Goal: Task Accomplishment & Management: Manage account settings

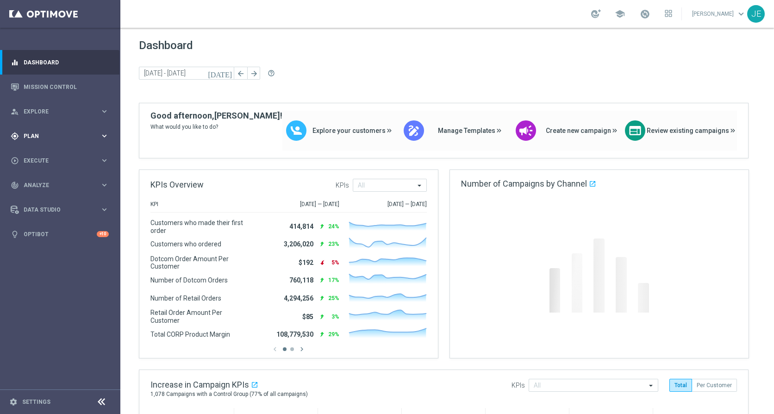
click at [49, 128] on div "gps_fixed Plan keyboard_arrow_right" at bounding box center [59, 136] width 119 height 25
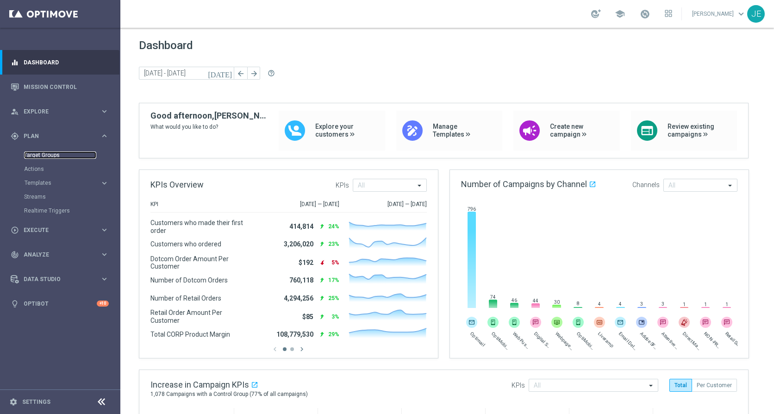
click at [41, 155] on link "Target Groups" at bounding box center [60, 154] width 72 height 7
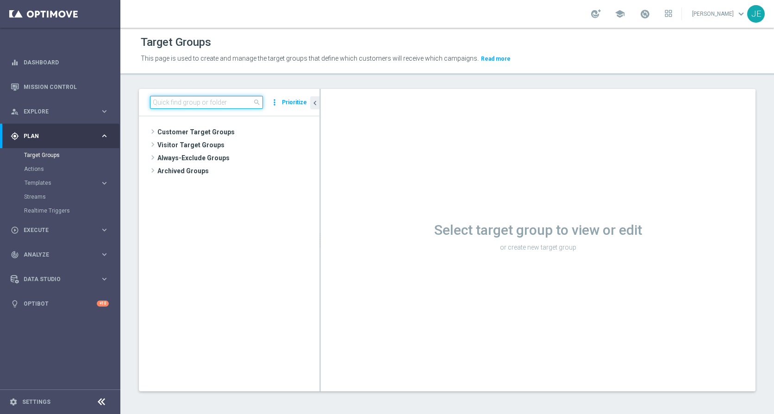
click at [164, 100] on input at bounding box center [206, 102] width 113 height 13
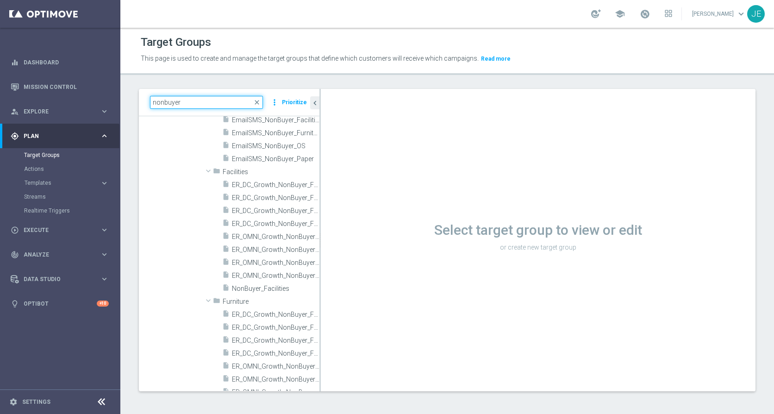
scroll to position [469, 0]
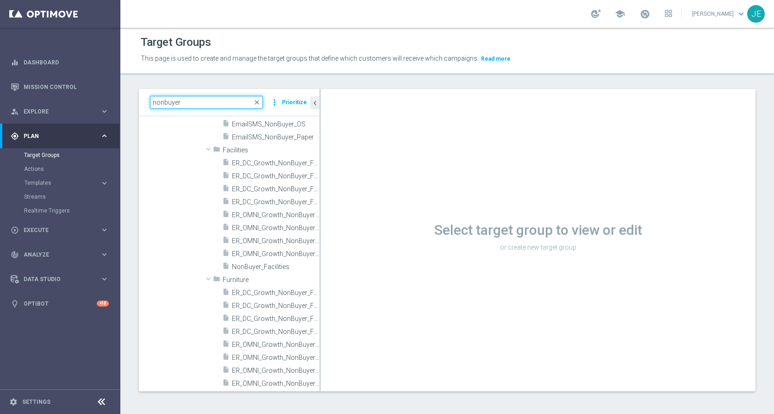
type input "nonbuyer"
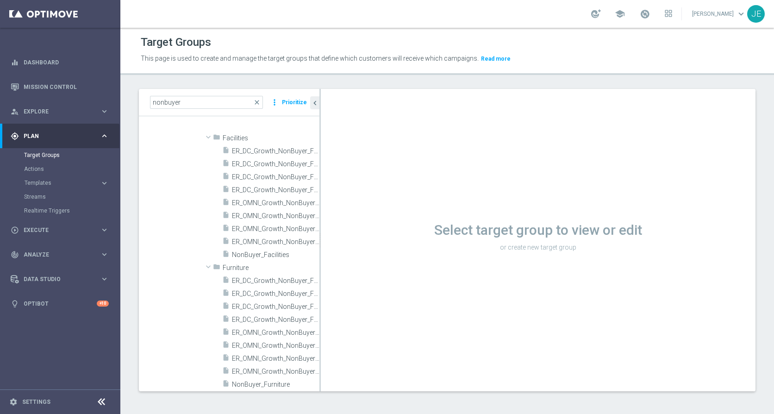
scroll to position [709, 0]
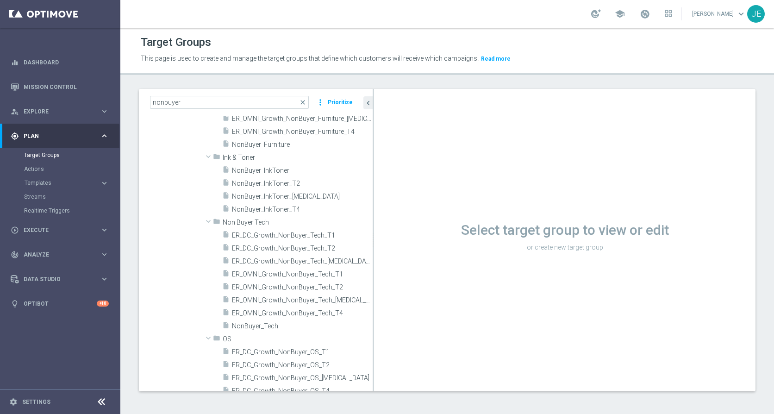
drag, startPoint x: 319, startPoint y: 275, endPoint x: 373, endPoint y: 272, distance: 53.3
click at [373, 272] on div at bounding box center [373, 240] width 1 height 302
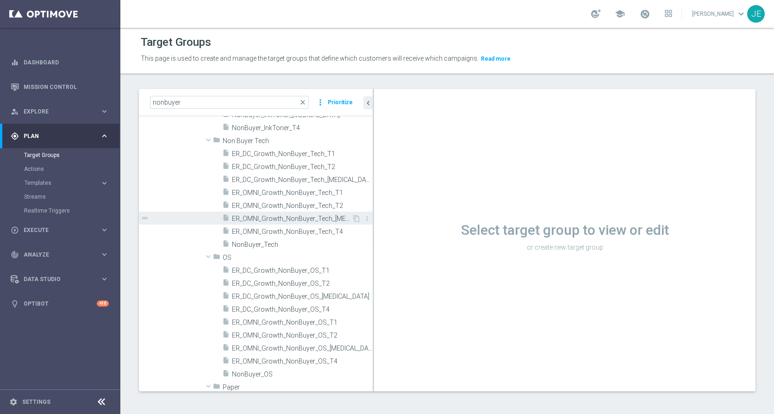
scroll to position [787, 0]
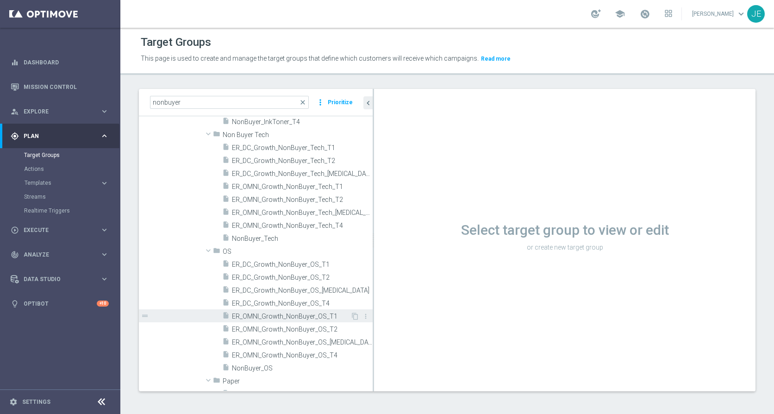
click at [305, 317] on span "ER_OMNI_Growth_NonBuyer_OS_T1" at bounding box center [291, 316] width 118 height 8
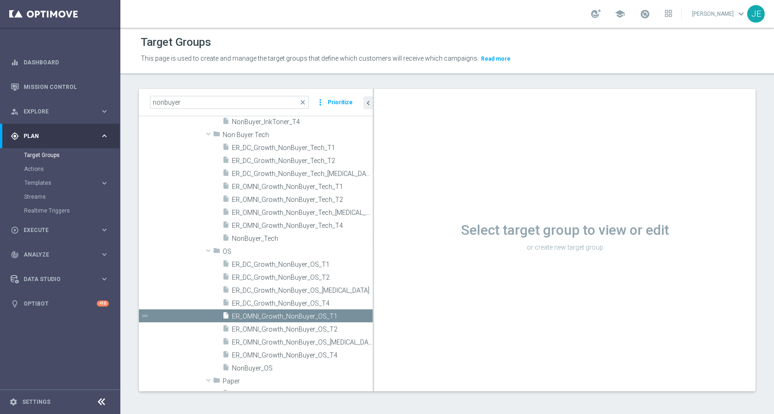
click at [99, 397] on icon at bounding box center [101, 401] width 11 height 11
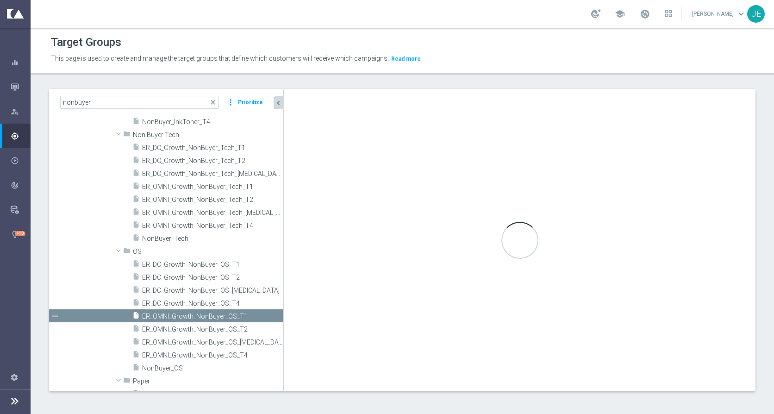
click at [278, 106] on icon "chevron_left" at bounding box center [278, 103] width 9 height 9
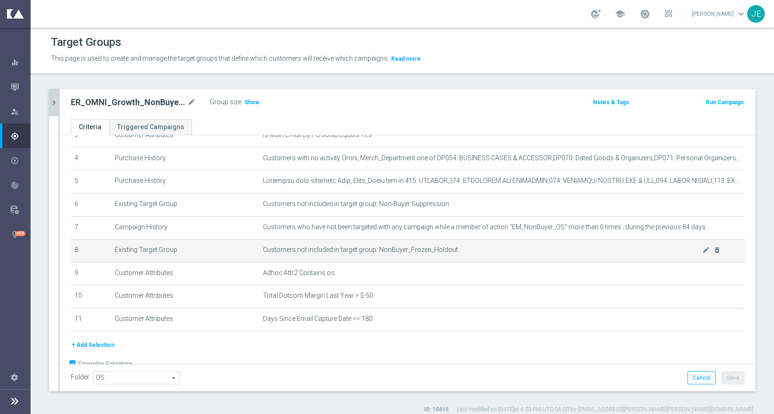
scroll to position [95, 0]
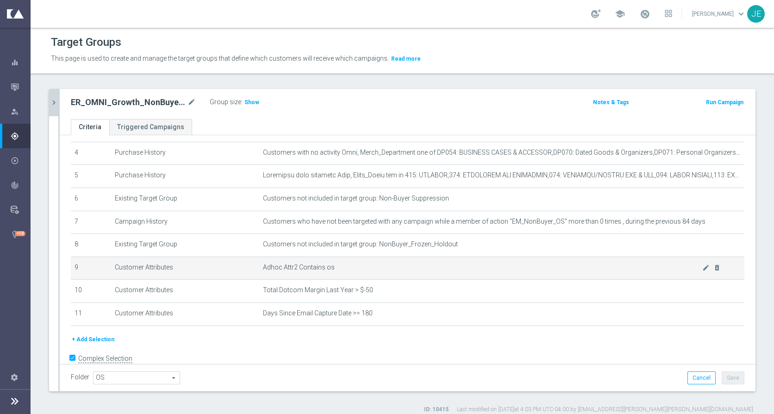
drag, startPoint x: 341, startPoint y: 274, endPoint x: 255, endPoint y: 264, distance: 86.2
click at [255, 264] on tr "9 Customer Attributes Adhoc Attr2 Contains os mode_edit delete_forever" at bounding box center [407, 267] width 673 height 23
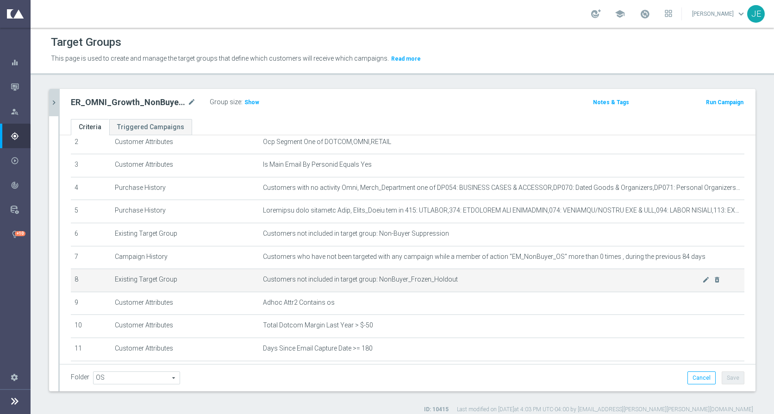
scroll to position [54, 0]
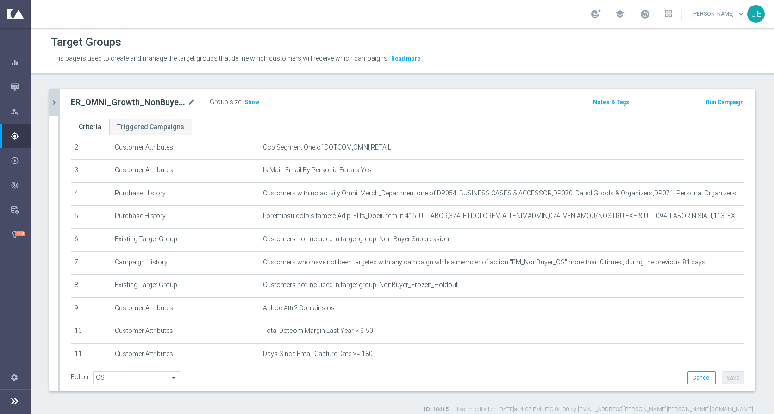
click at [56, 100] on icon "chevron_right" at bounding box center [54, 102] width 9 height 9
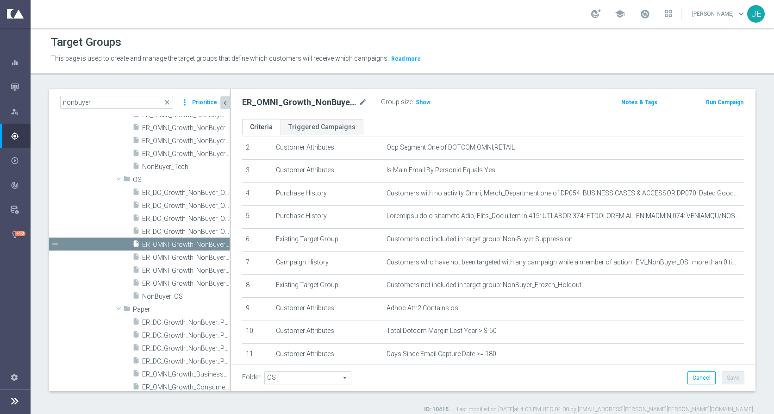
scroll to position [881, 0]
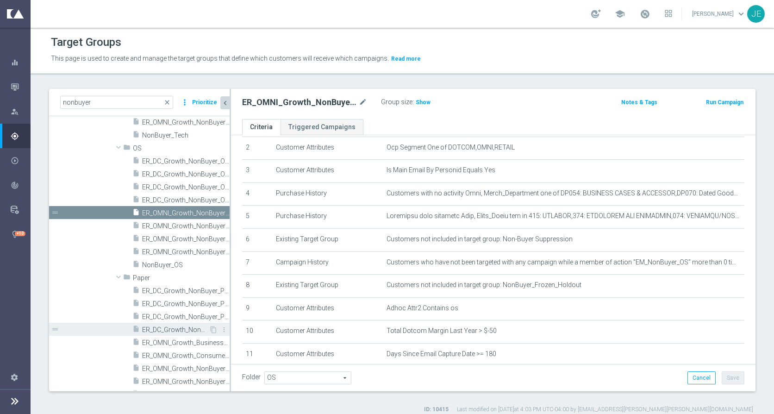
click at [169, 331] on span "ER_DC_Growth_NonBuyer_Paper_T4" at bounding box center [175, 330] width 67 height 8
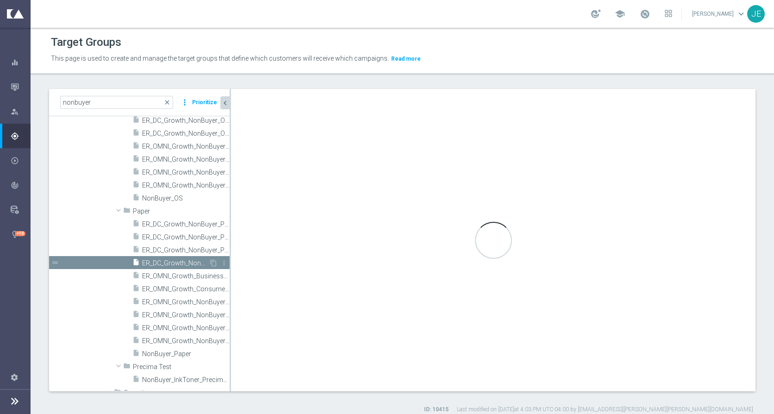
scroll to position [948, 0]
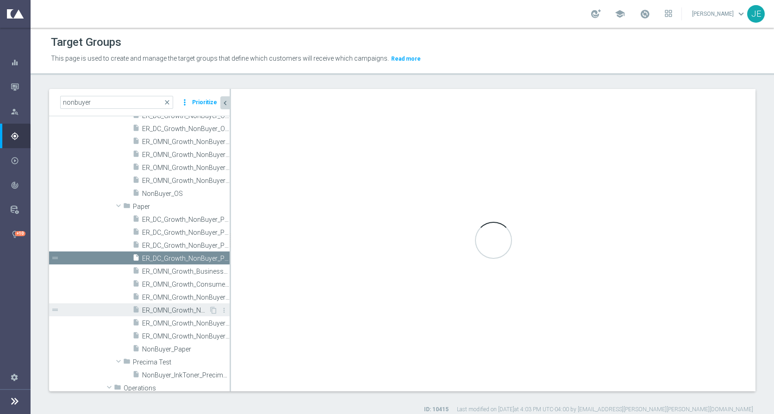
checkbox input "false"
type input "Paper"
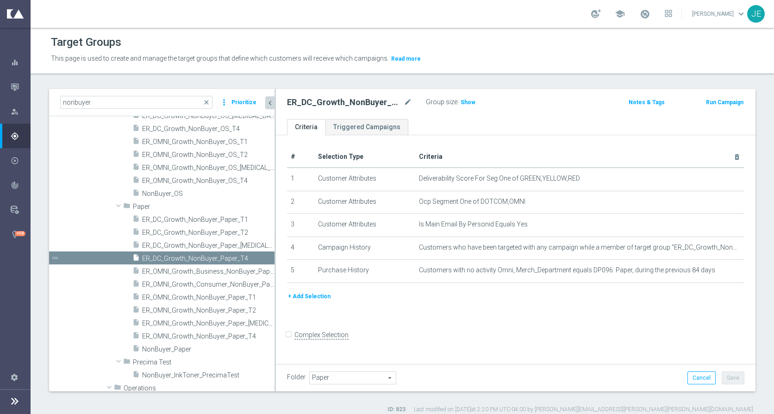
drag, startPoint x: 230, startPoint y: 294, endPoint x: 274, endPoint y: 289, distance: 45.2
click at [274, 289] on div at bounding box center [274, 240] width 1 height 302
click at [192, 295] on span "ER_OMNI_Growth_NonBuyer_Paper_T1" at bounding box center [198, 297] width 112 height 8
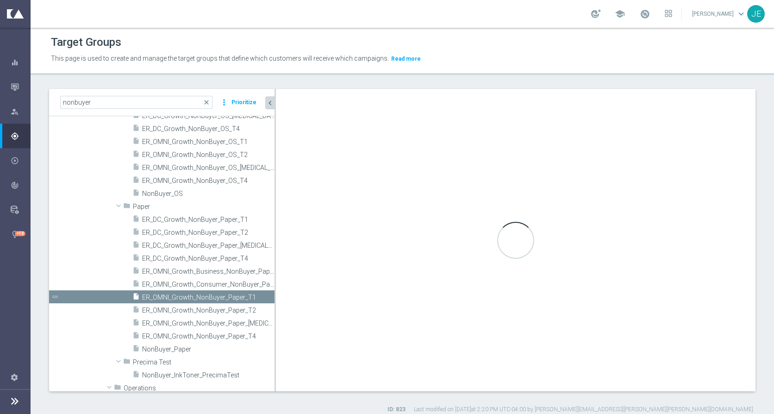
checkbox input "true"
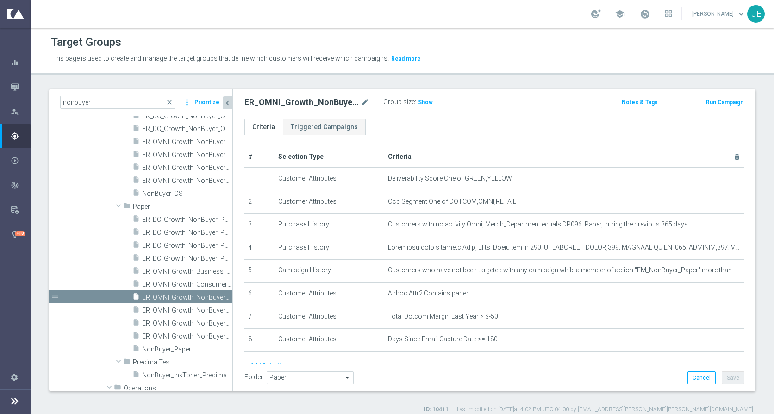
drag, startPoint x: 274, startPoint y: 140, endPoint x: 233, endPoint y: 137, distance: 41.8
click at [233, 137] on div at bounding box center [232, 240] width 1 height 302
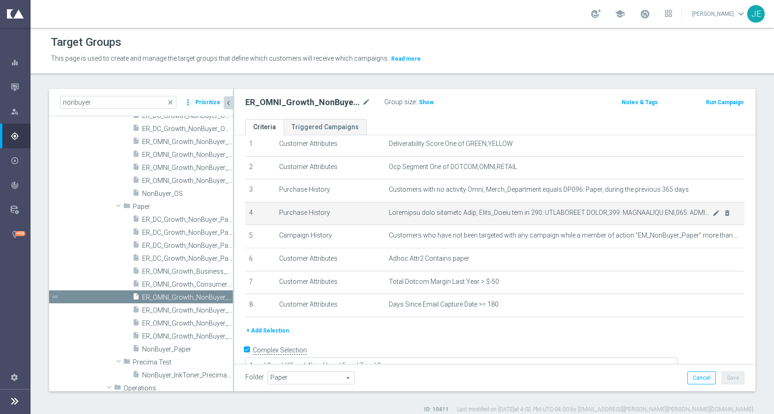
scroll to position [23, 0]
